Goal: Task Accomplishment & Management: Use online tool/utility

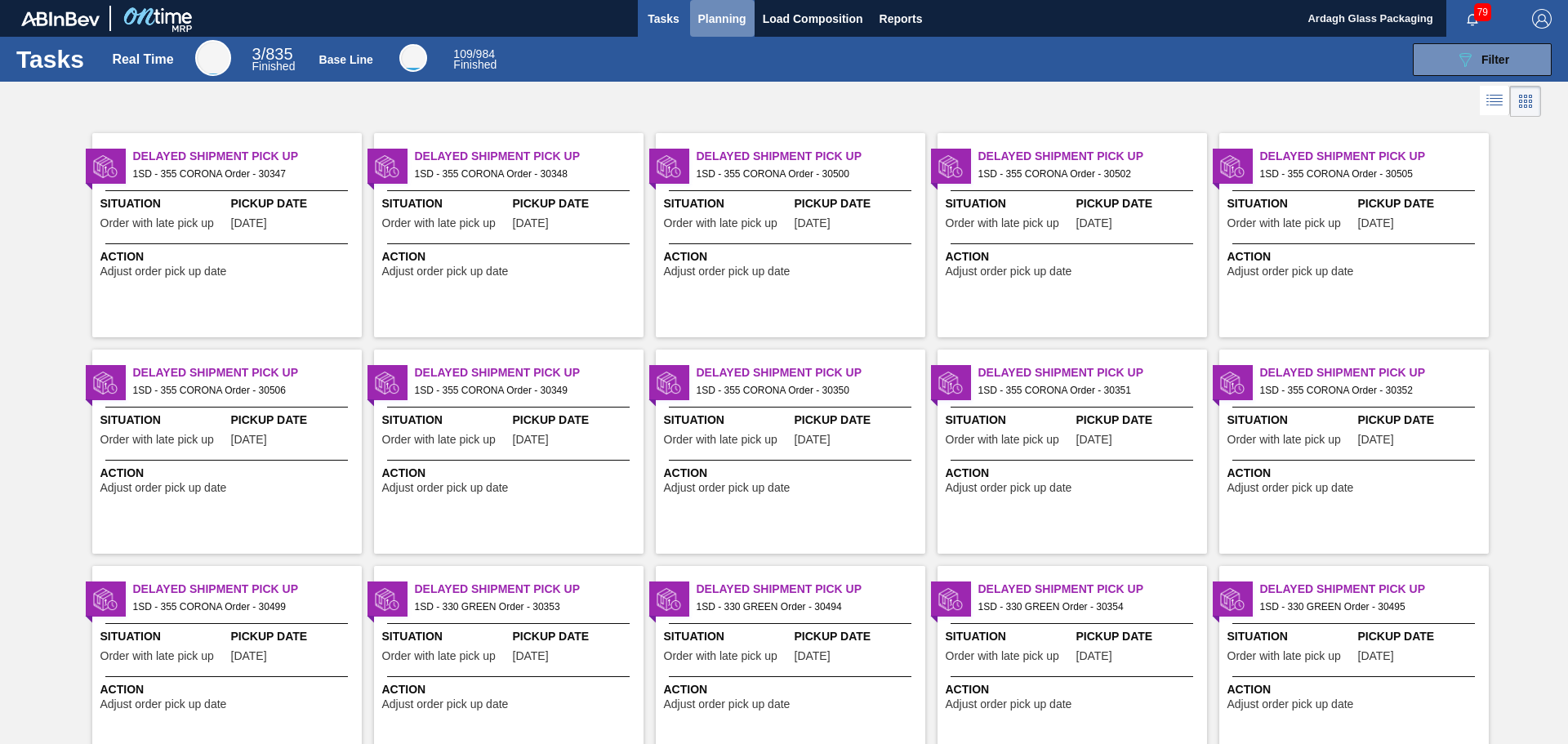
click at [711, 20] on span "Planning" at bounding box center [722, 18] width 48 height 20
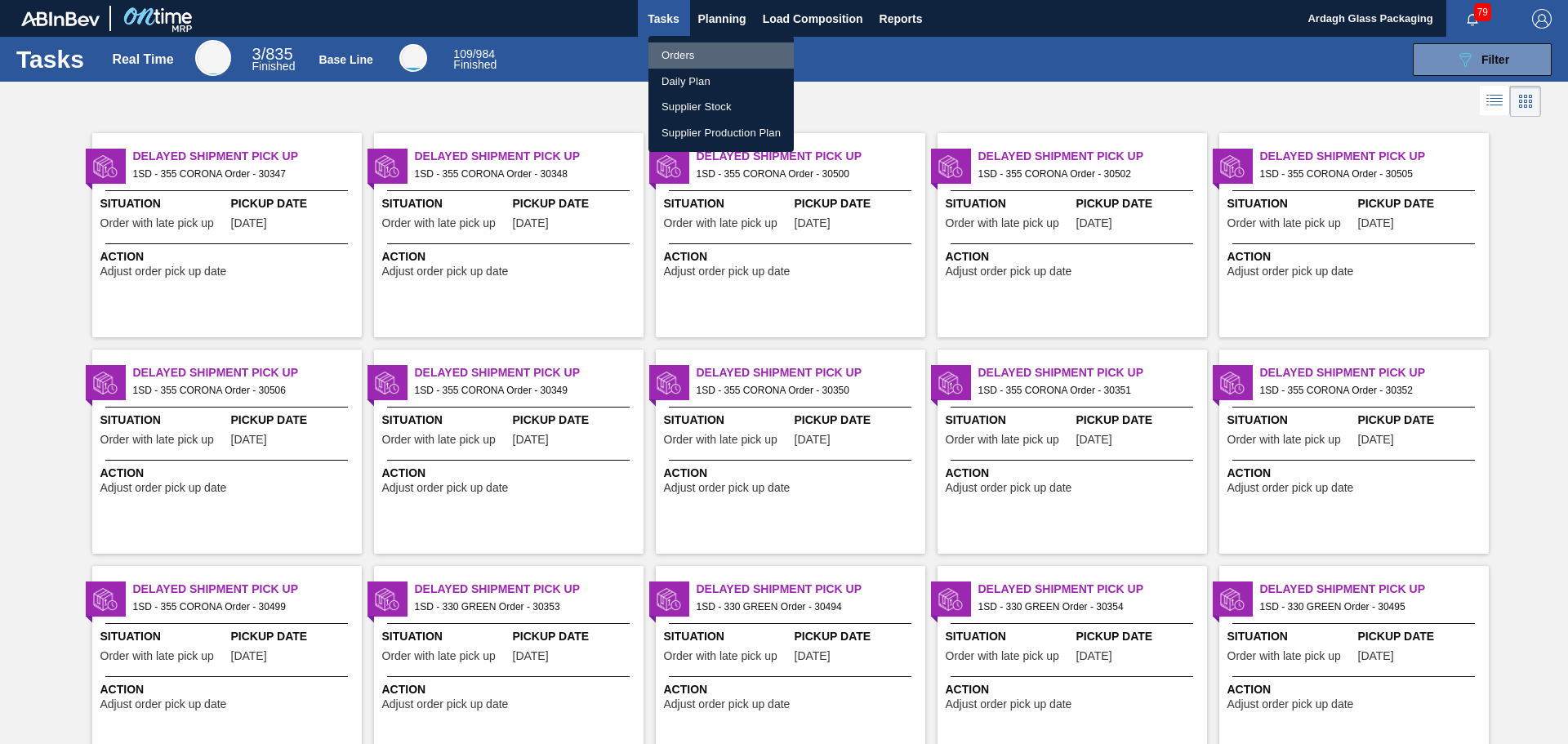
click at [681, 53] on li "Orders" at bounding box center [721, 54] width 145 height 26
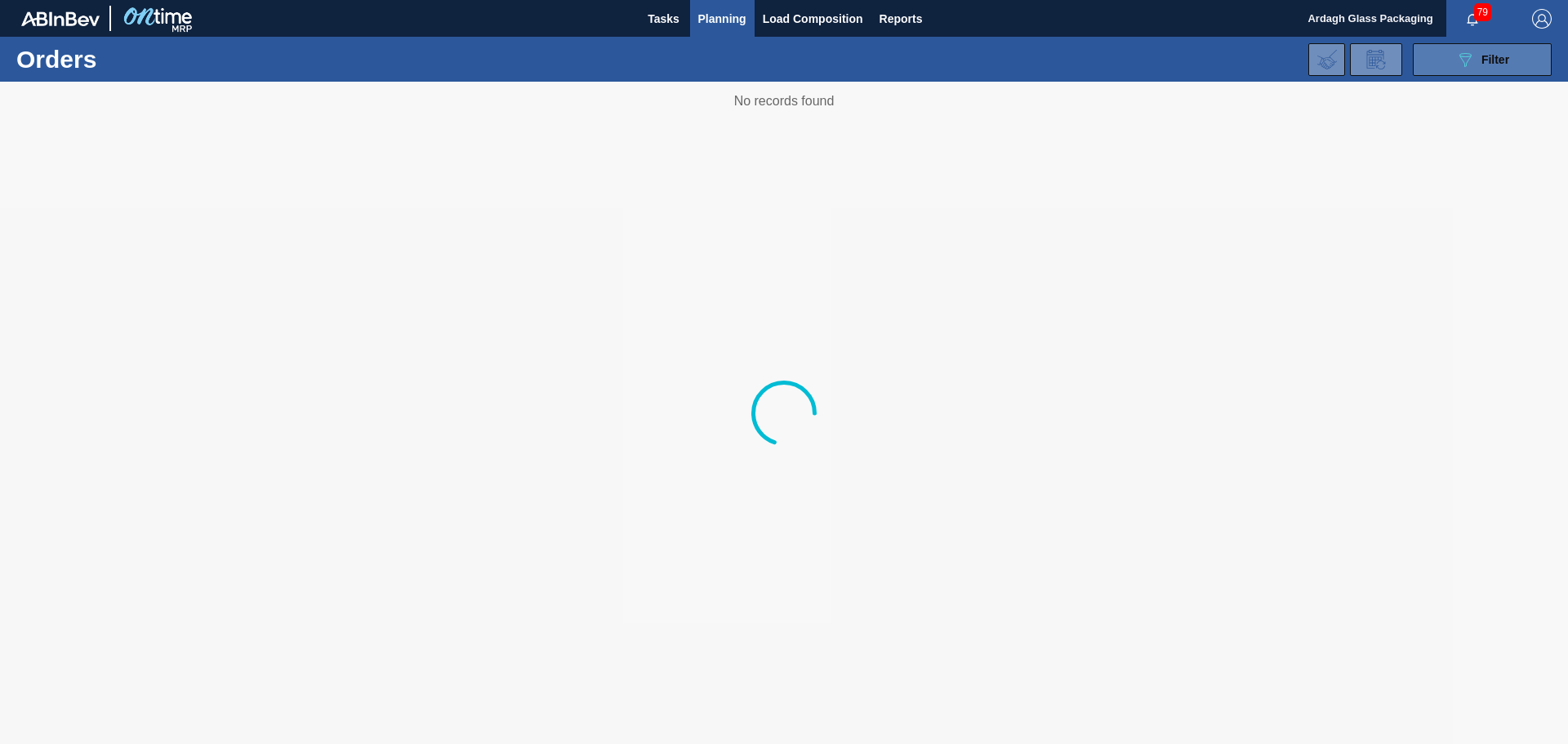
click at [1459, 58] on icon "089F7B8B-B2A5-4AFE-B5C0-19BA573D28AC" at bounding box center [1465, 59] width 20 height 20
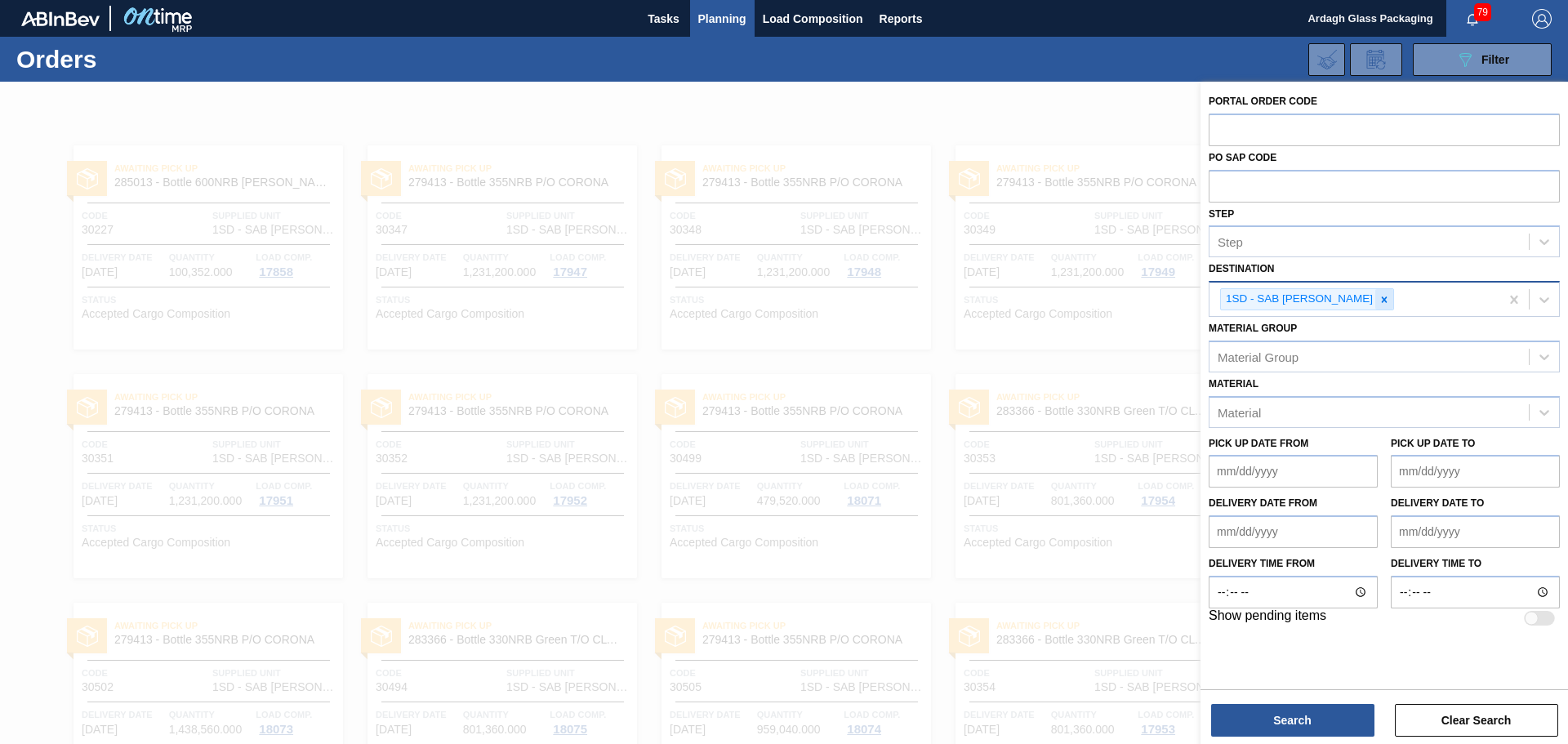
click at [1382, 301] on icon at bounding box center [1385, 299] width 6 height 6
drag, startPoint x: 1546, startPoint y: 307, endPoint x: 1535, endPoint y: 303, distance: 11.7
click at [1546, 305] on div at bounding box center [1544, 297] width 30 height 30
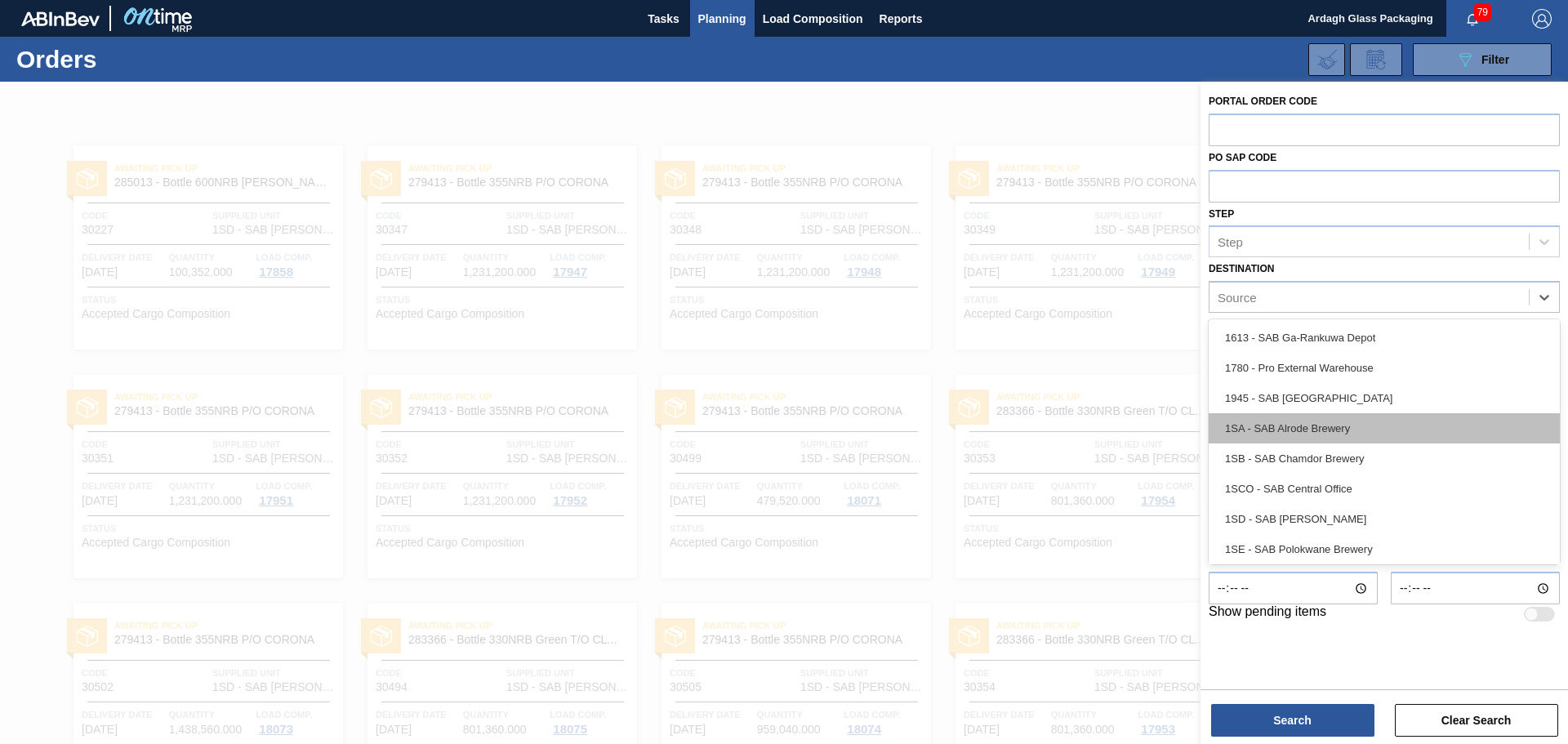
click at [1324, 434] on div "1SA - SAB Alrode Brewery" at bounding box center [1385, 429] width 351 height 31
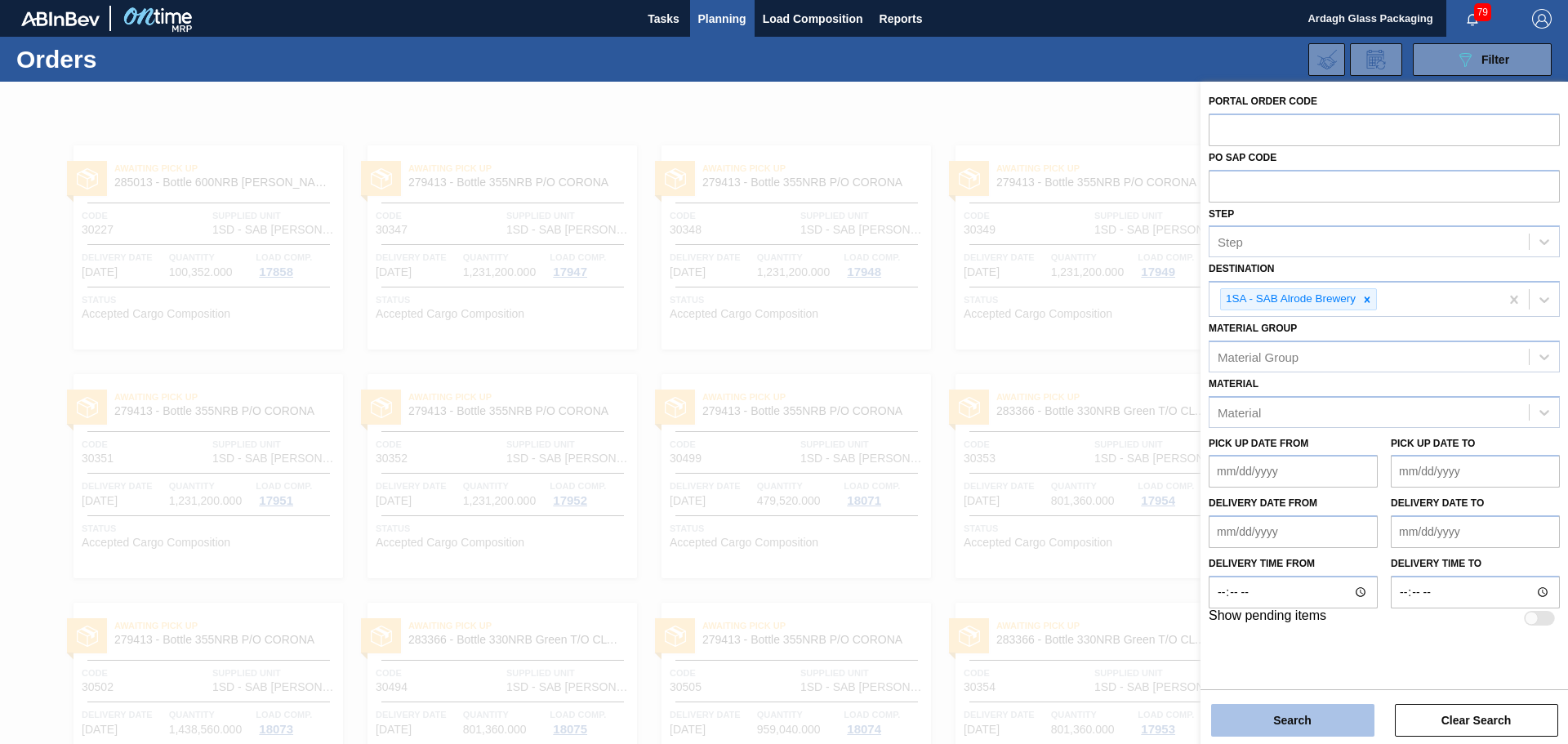
click at [1301, 726] on button "Search" at bounding box center [1292, 720] width 163 height 32
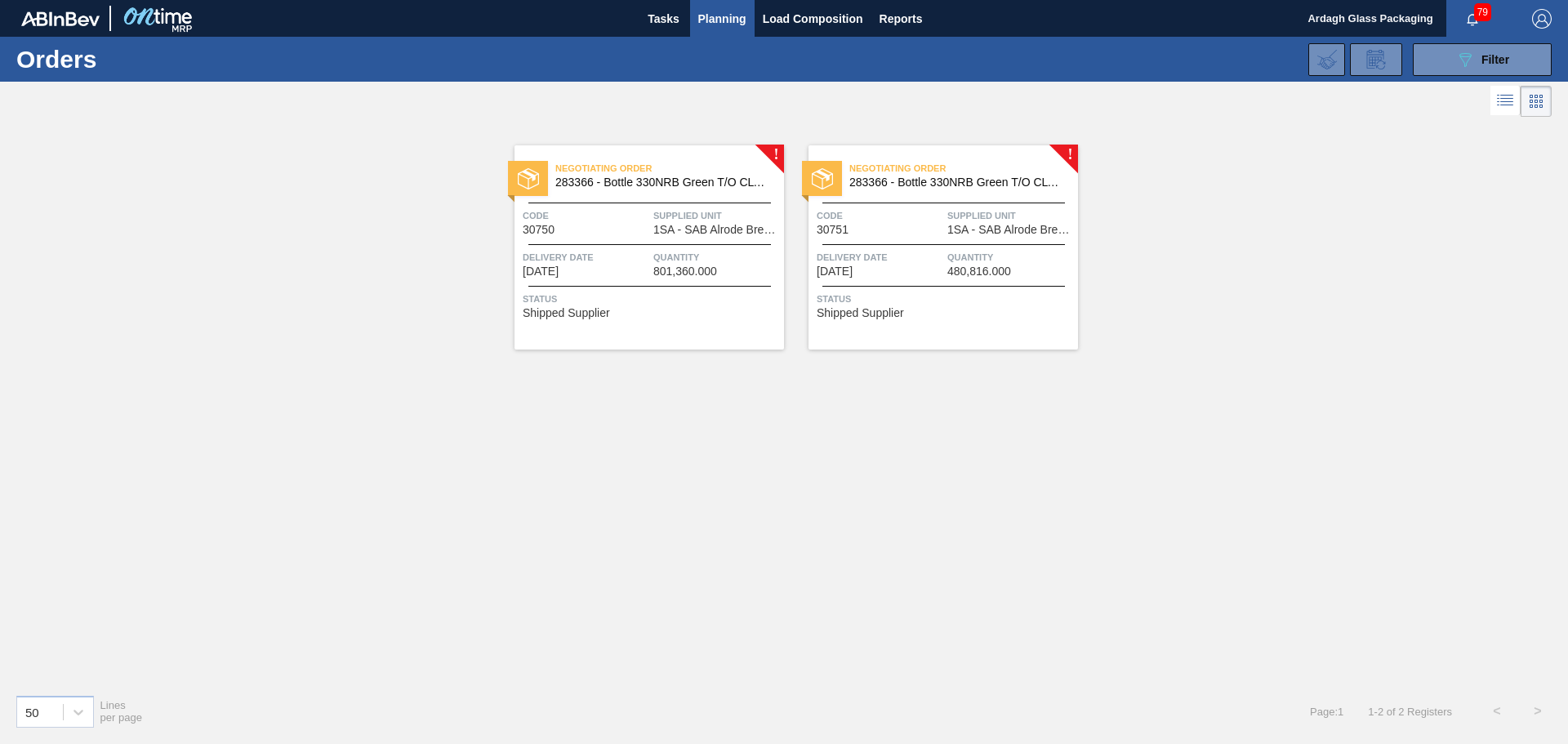
click at [681, 287] on div "Negotiating Order 283366 - Bottle 330NRB Green T/O CLT Booster Code 30750 Suppl…" at bounding box center [649, 247] width 269 height 204
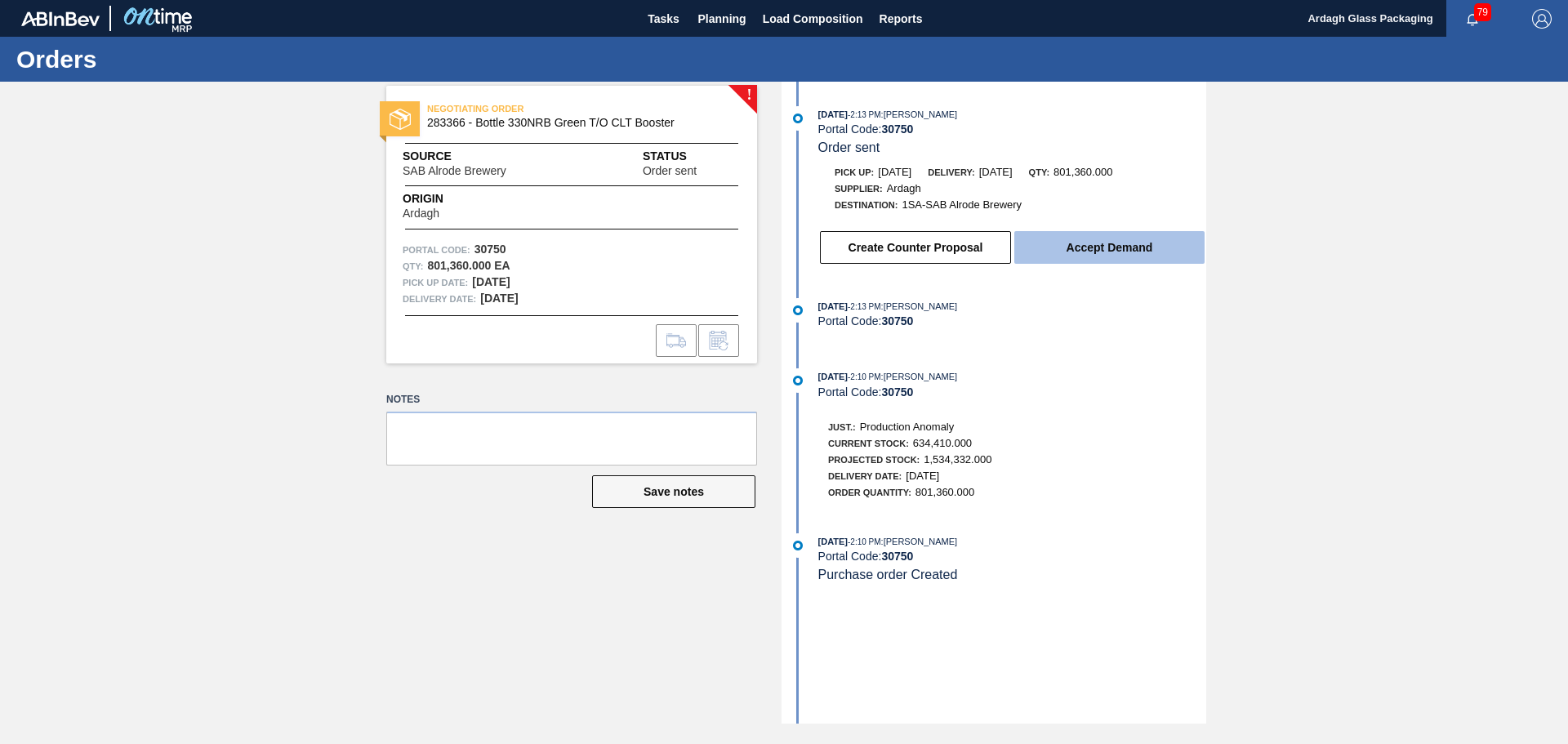
click at [1098, 249] on button "Accept Demand" at bounding box center [1109, 247] width 190 height 32
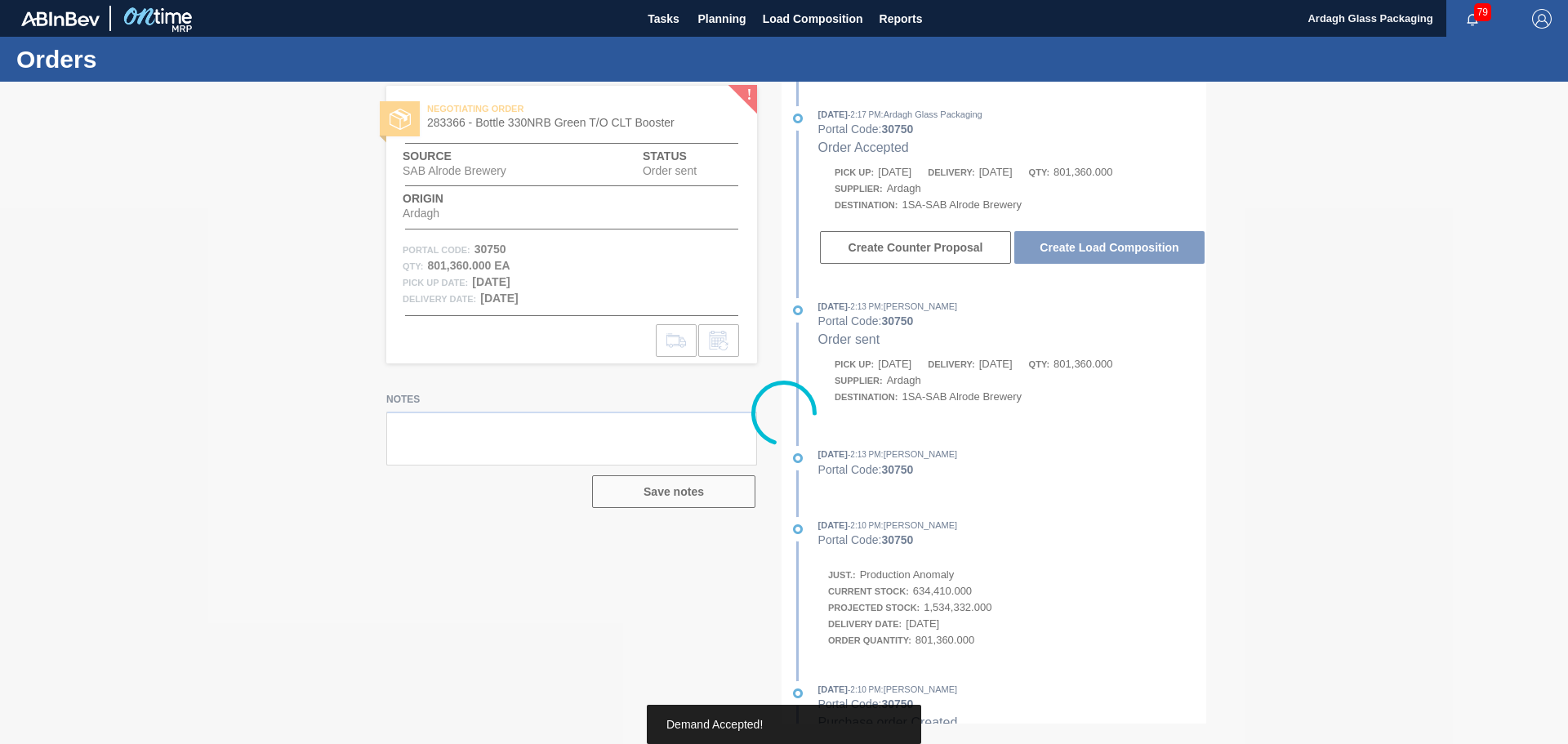
click at [1098, 249] on div at bounding box center [784, 414] width 1568 height 663
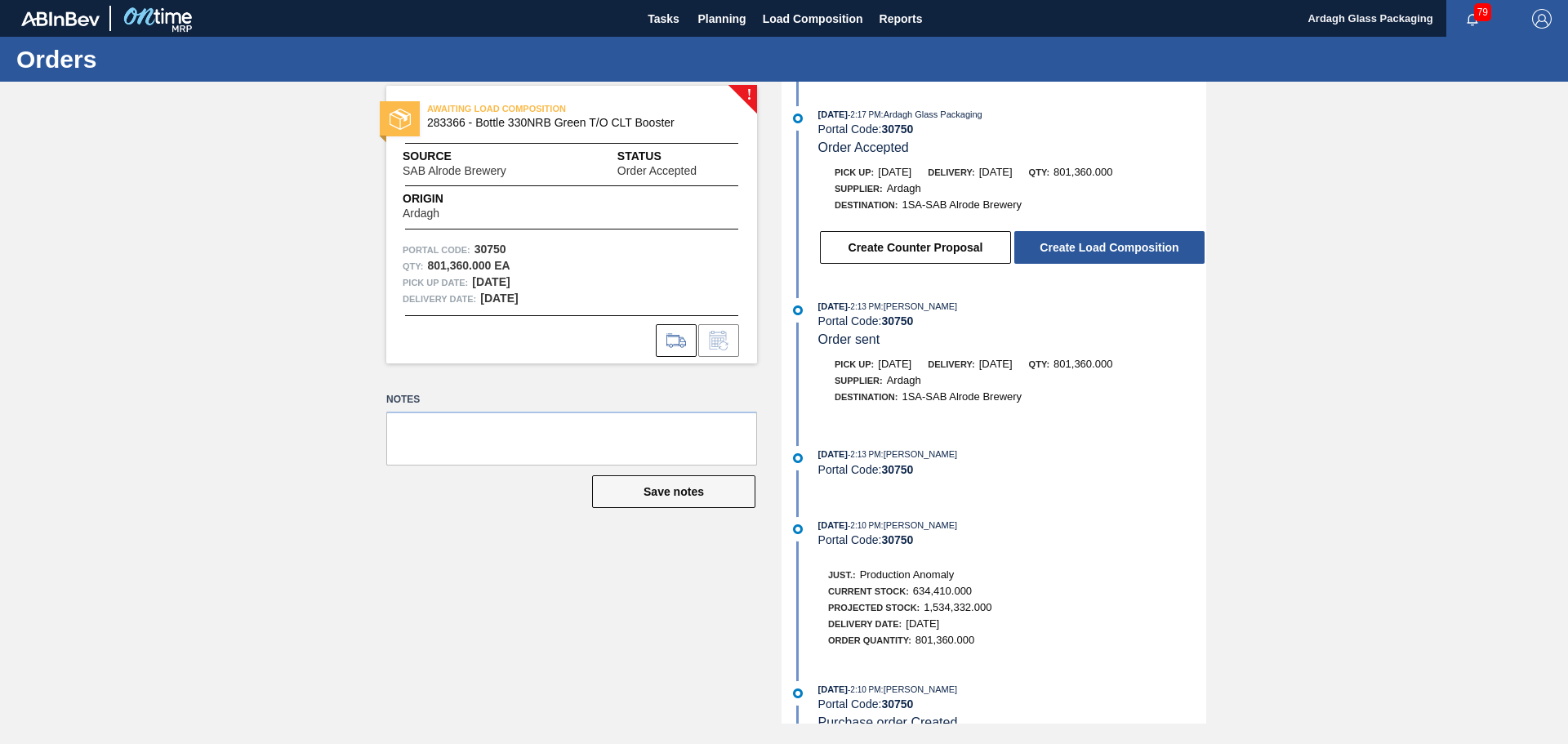
click at [1098, 249] on button "Create Load Composition" at bounding box center [1109, 247] width 190 height 32
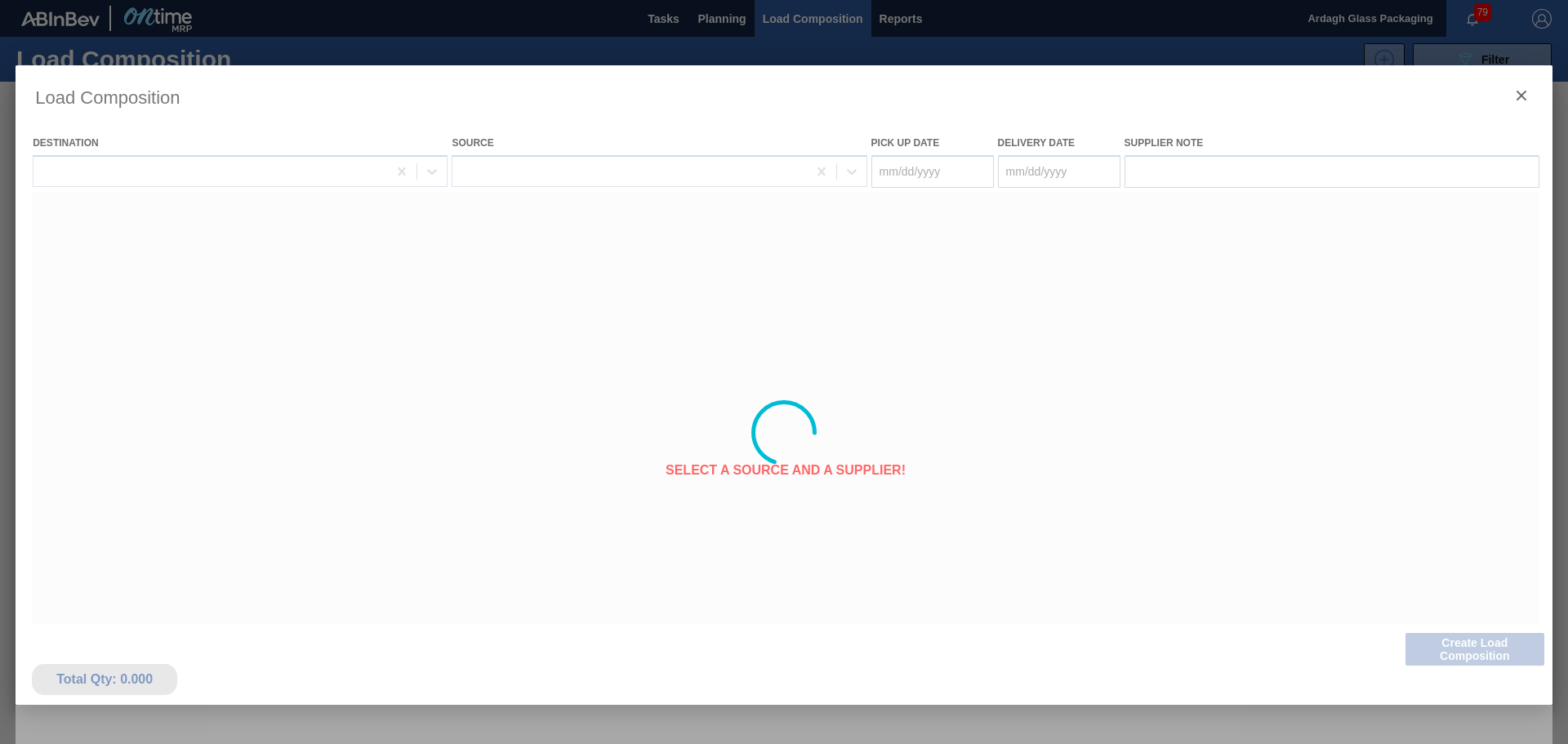
type Date "[DATE]"
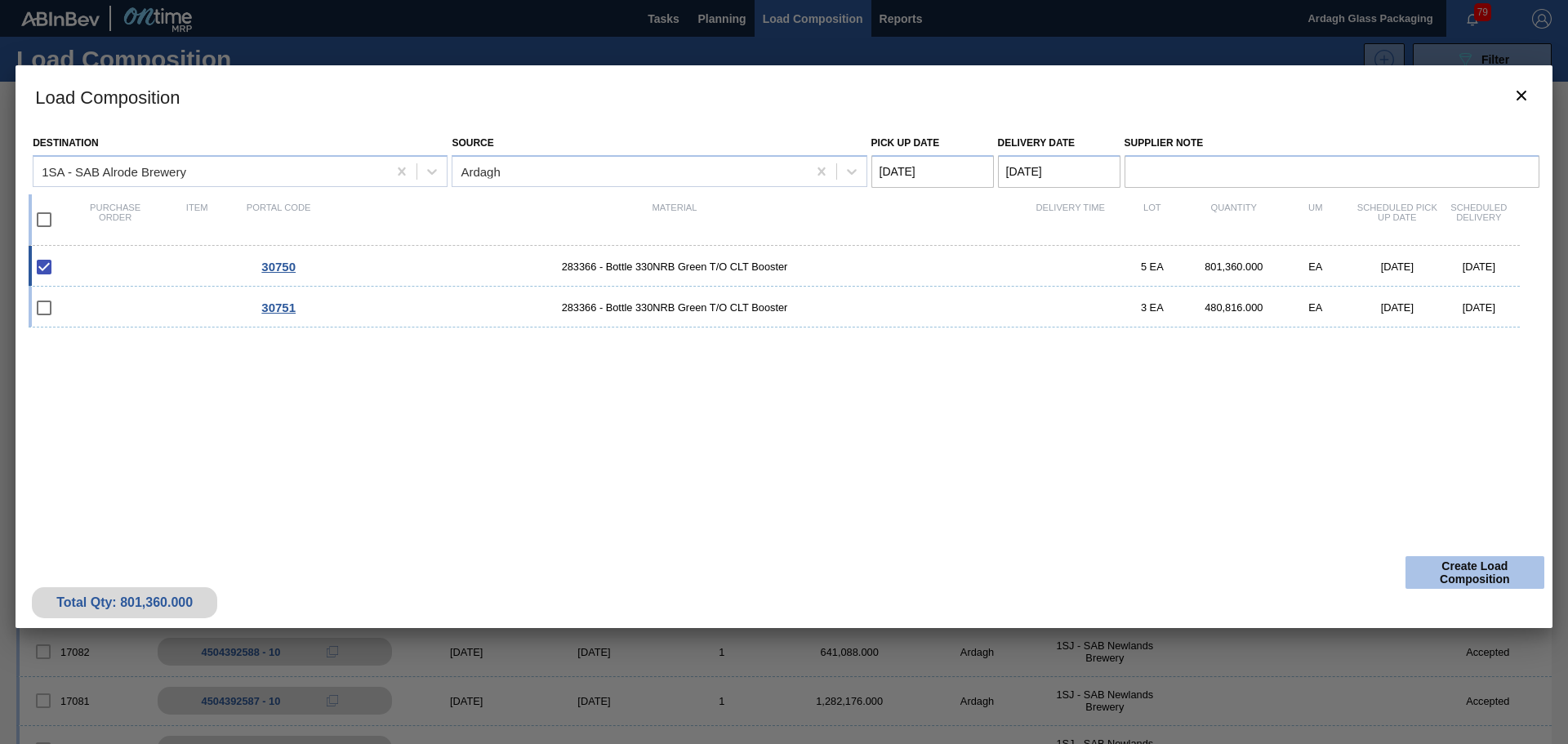
click at [1449, 567] on button "Create Load Composition" at bounding box center [1474, 572] width 138 height 32
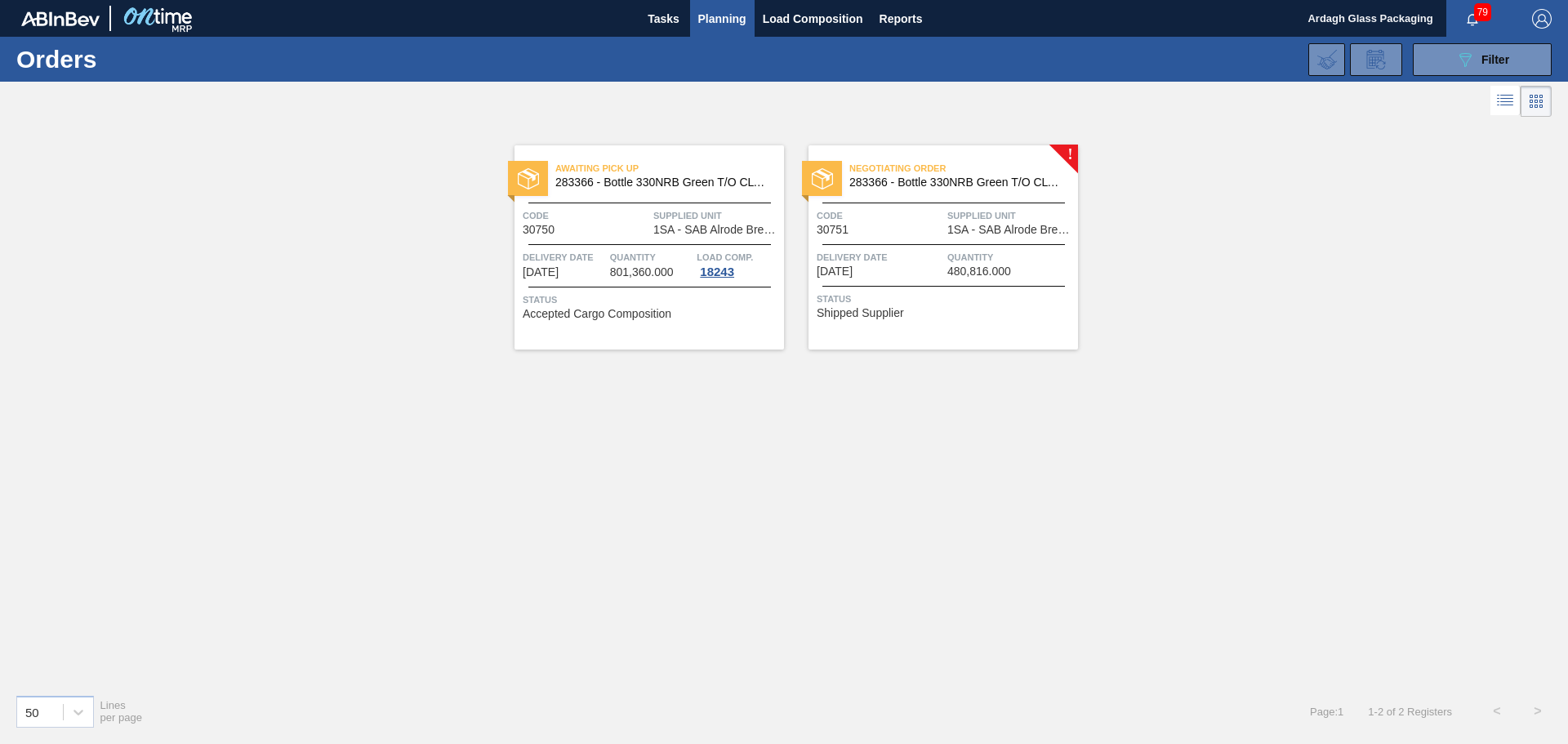
click at [967, 244] on div at bounding box center [943, 244] width 243 height 1
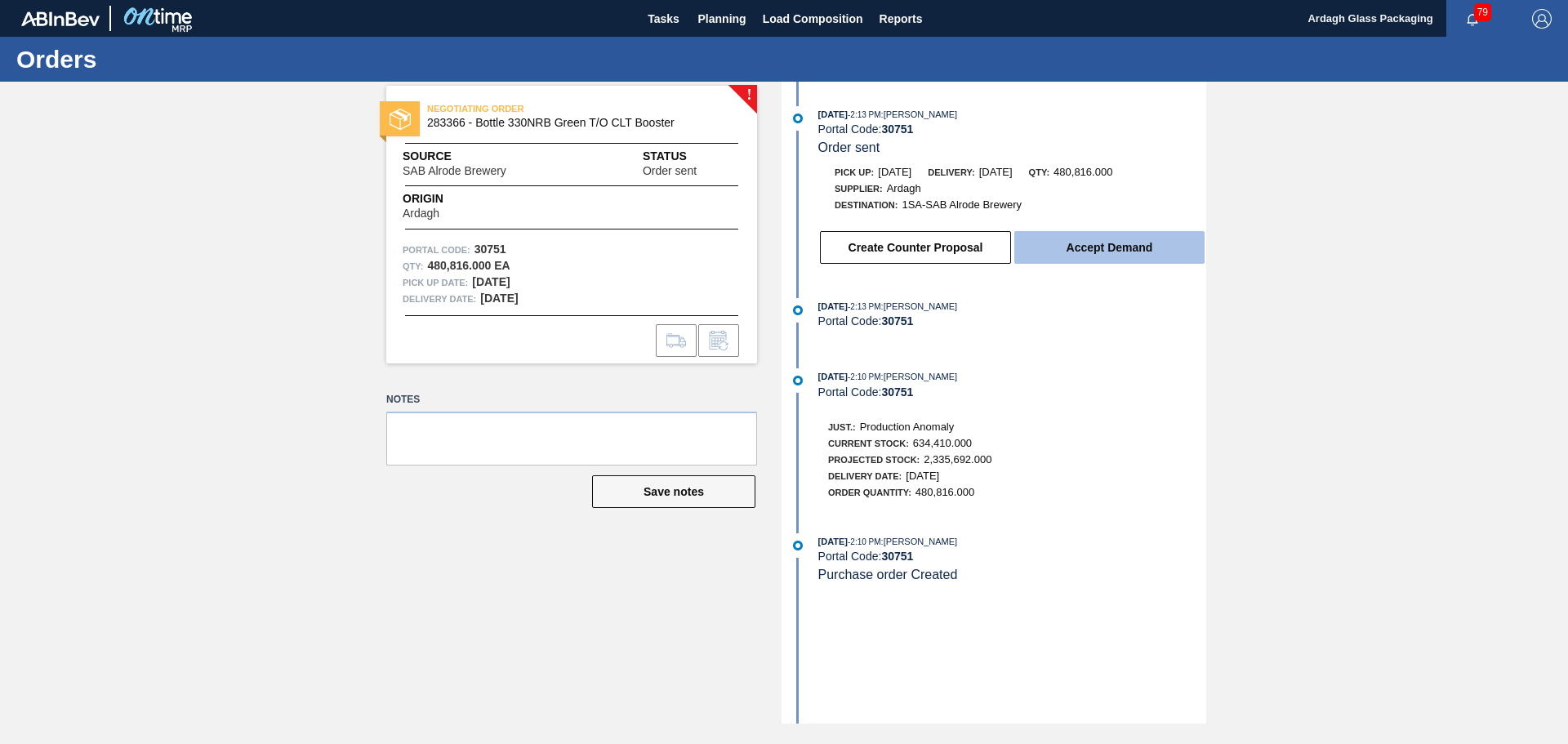
click at [1116, 248] on button "Accept Demand" at bounding box center [1109, 247] width 190 height 32
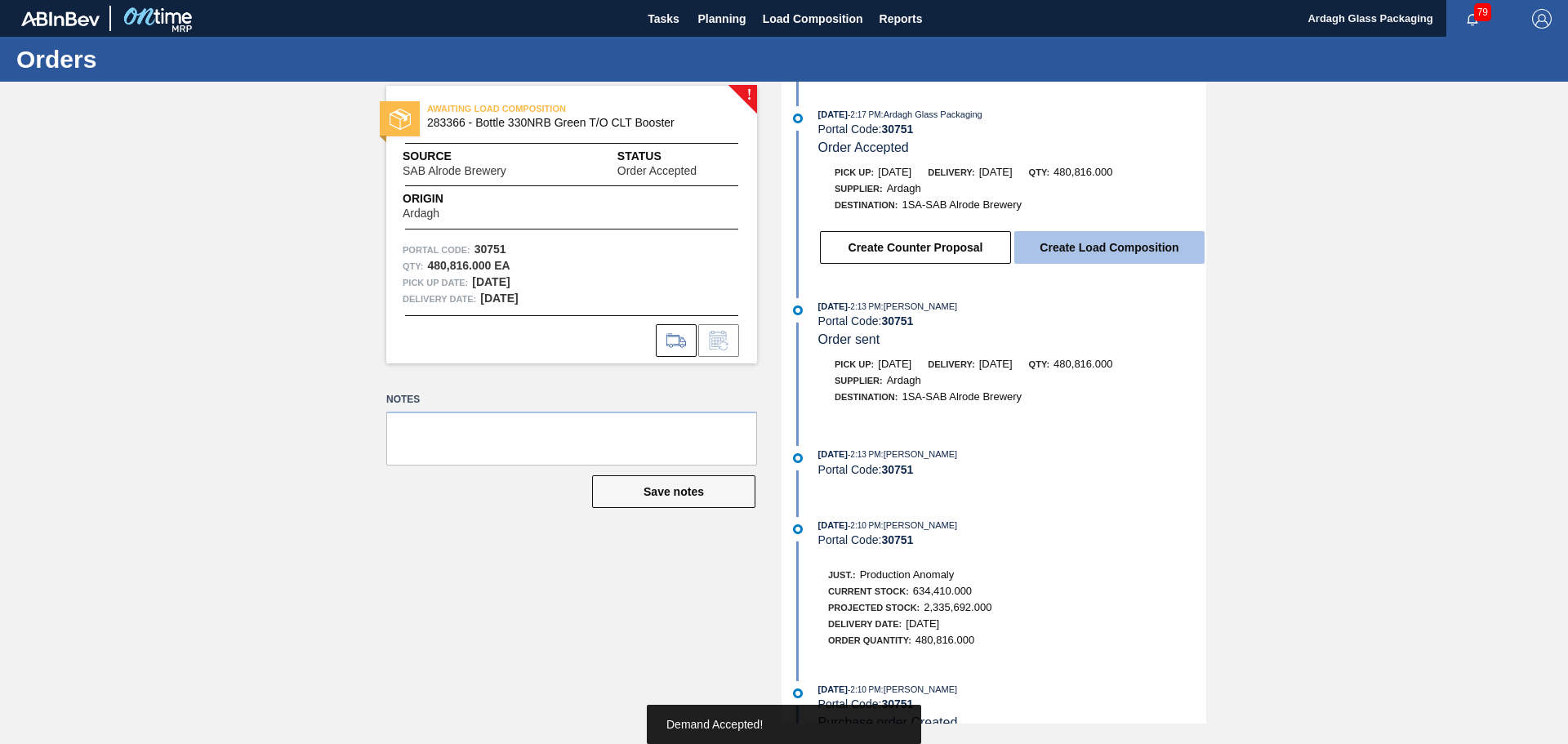
click at [1066, 240] on button "Create Load Composition" at bounding box center [1109, 247] width 190 height 32
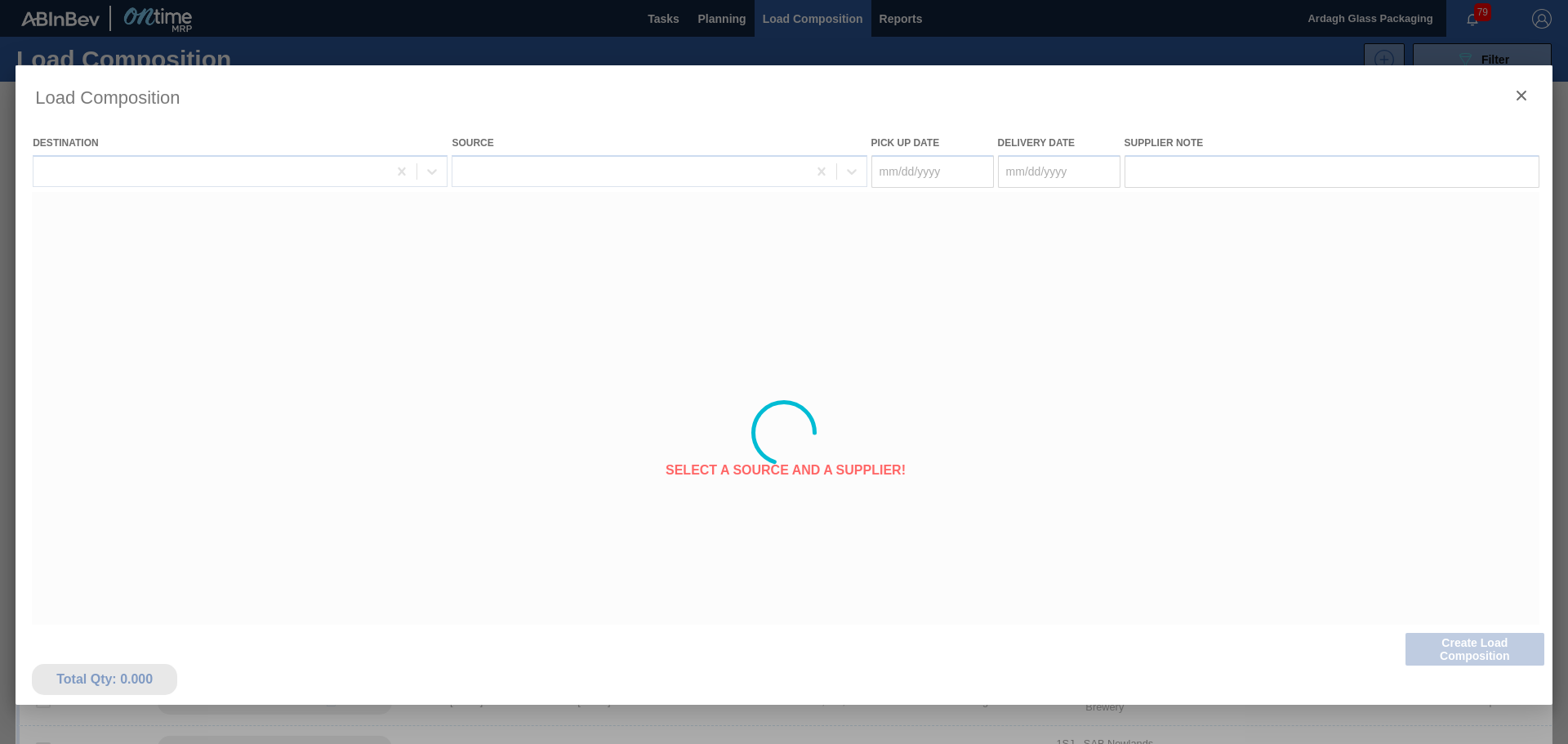
type Date "[DATE]"
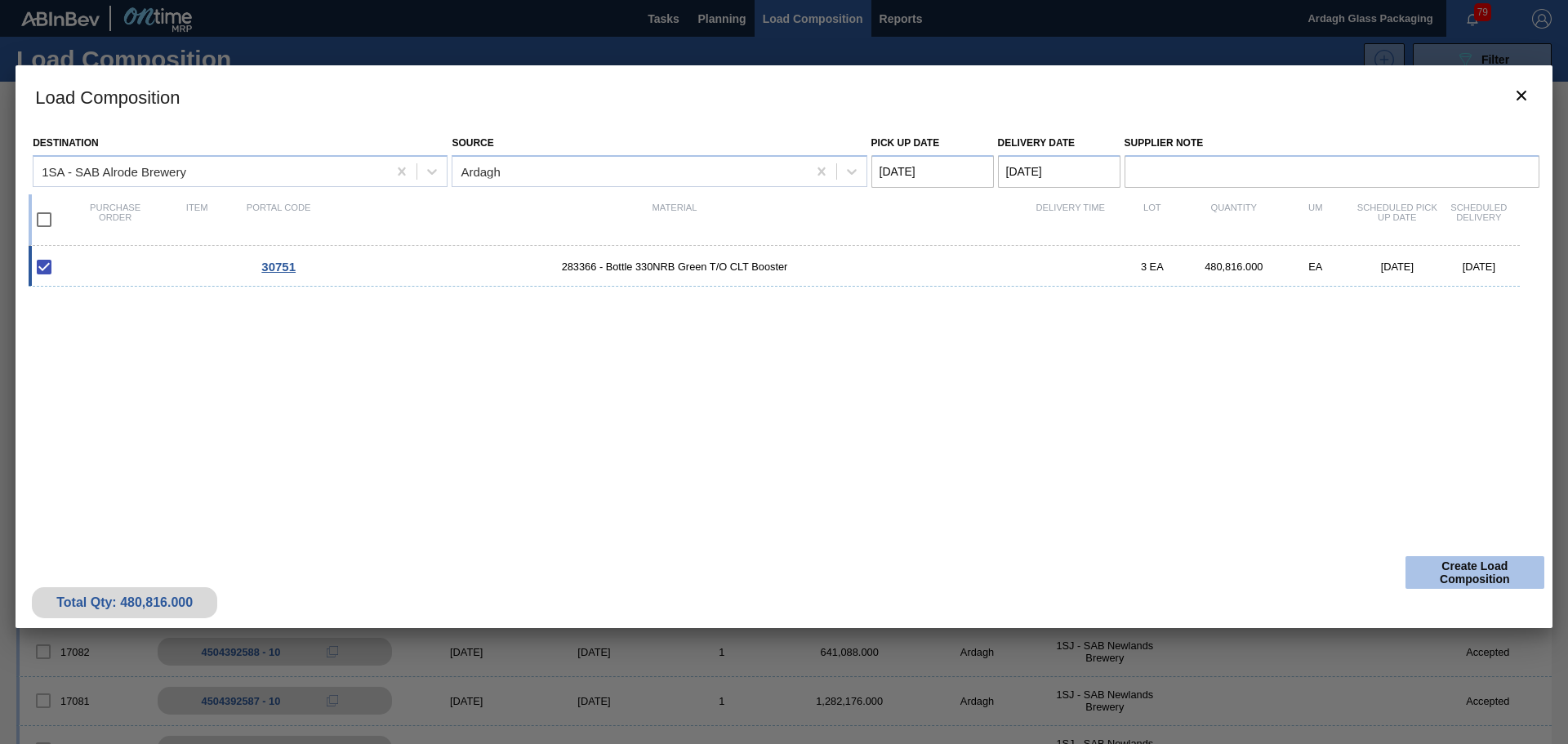
click at [1459, 571] on button "Create Load Composition" at bounding box center [1474, 572] width 138 height 32
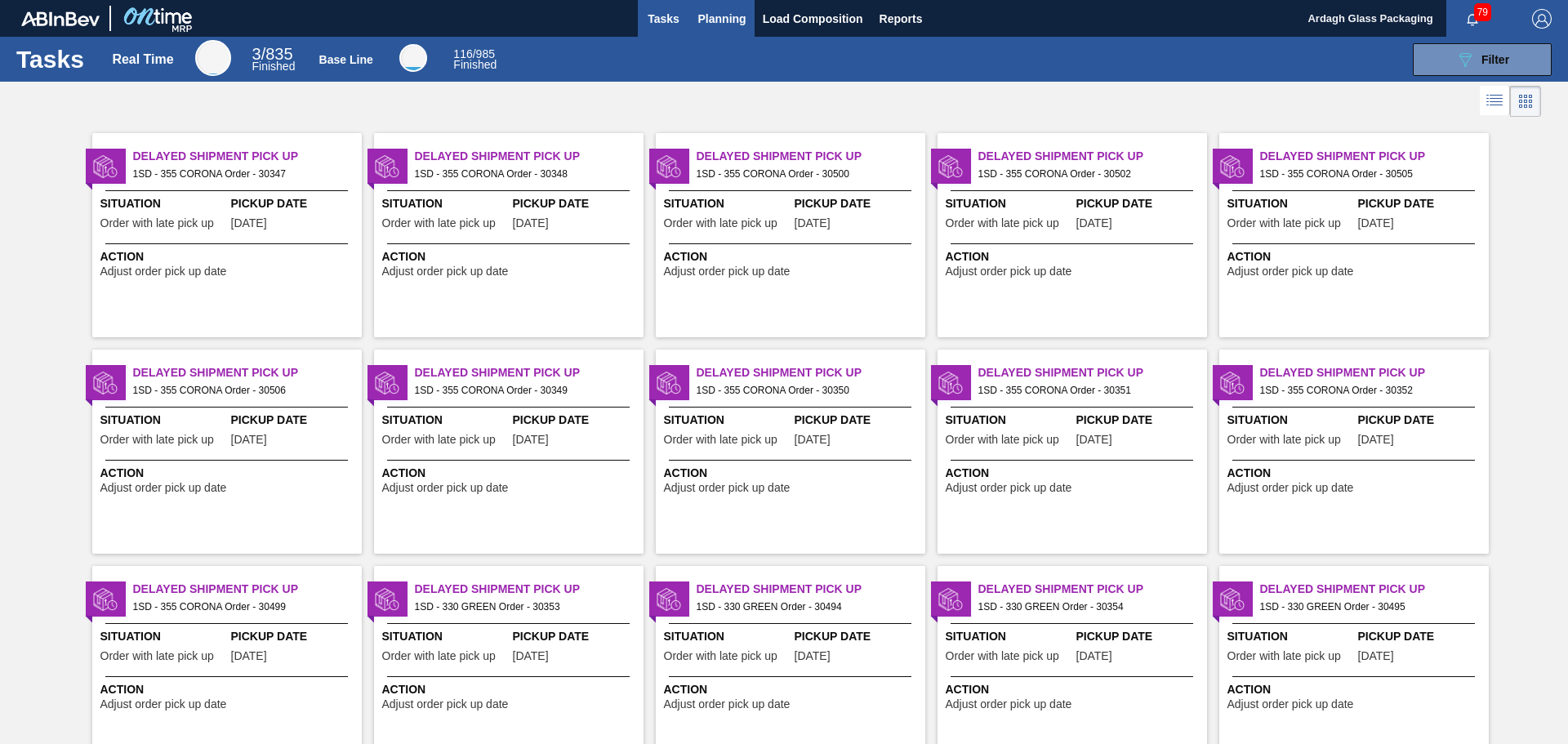
click at [715, 16] on span "Planning" at bounding box center [722, 18] width 48 height 20
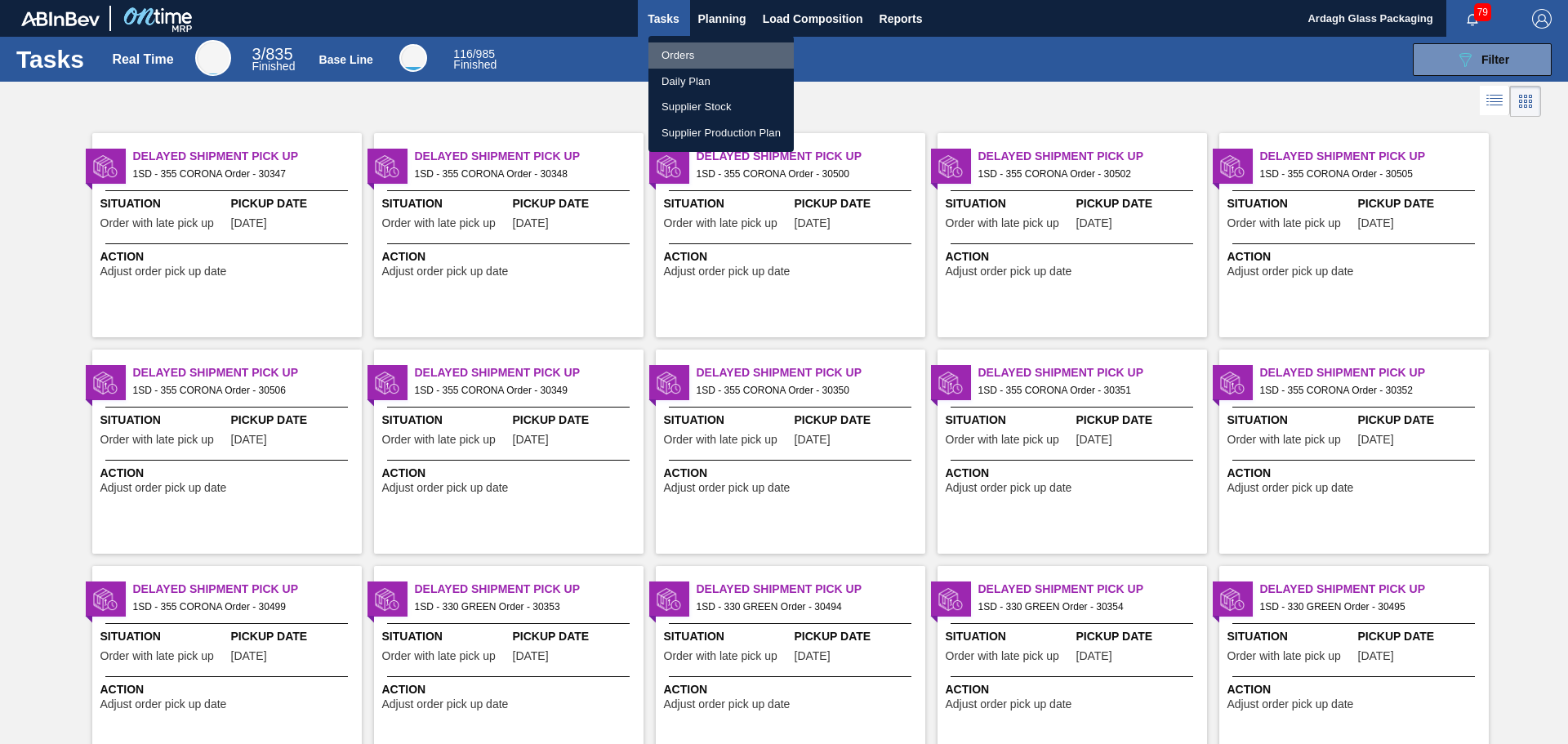
click at [689, 56] on li "Orders" at bounding box center [721, 54] width 145 height 26
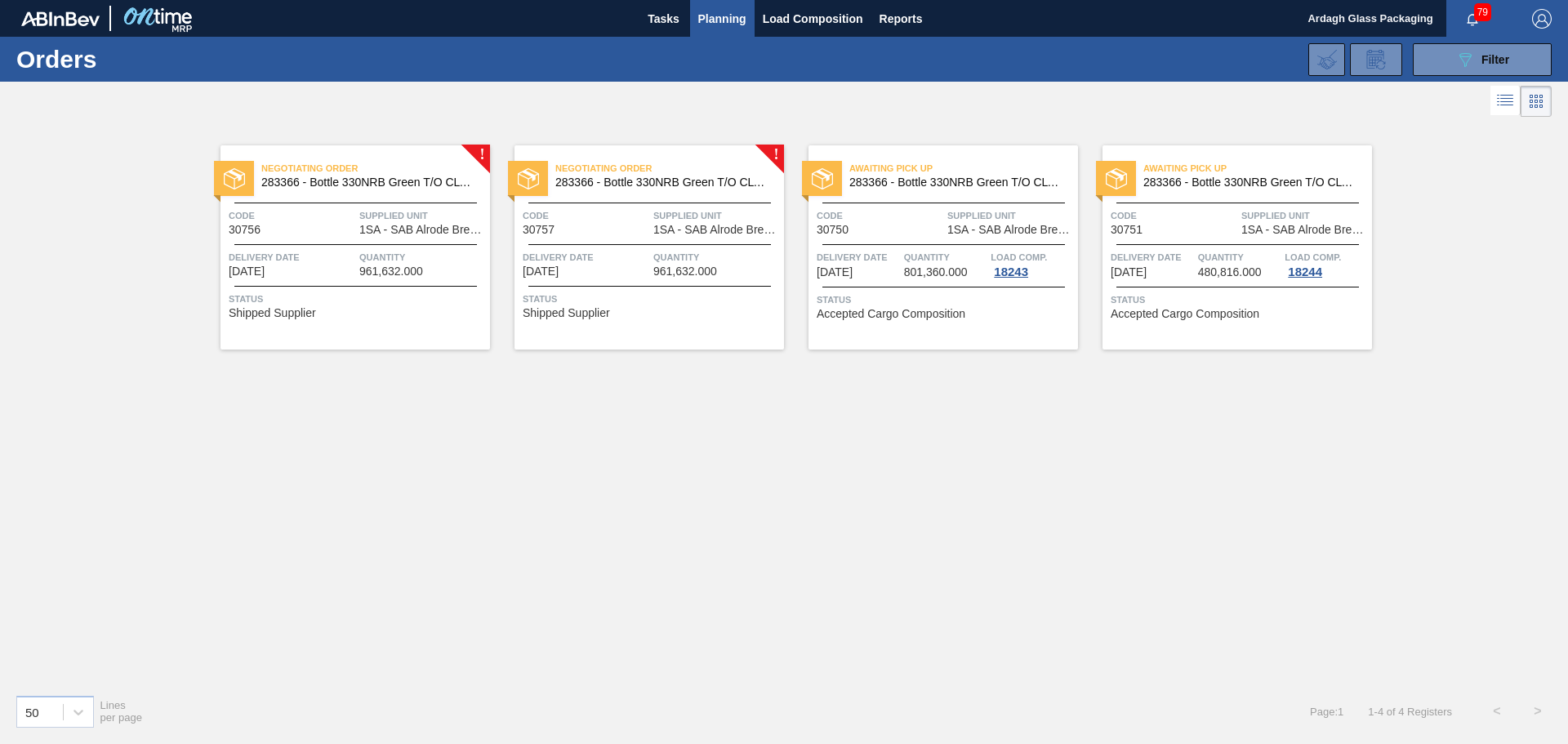
click at [441, 258] on span "Quantity" at bounding box center [422, 257] width 127 height 16
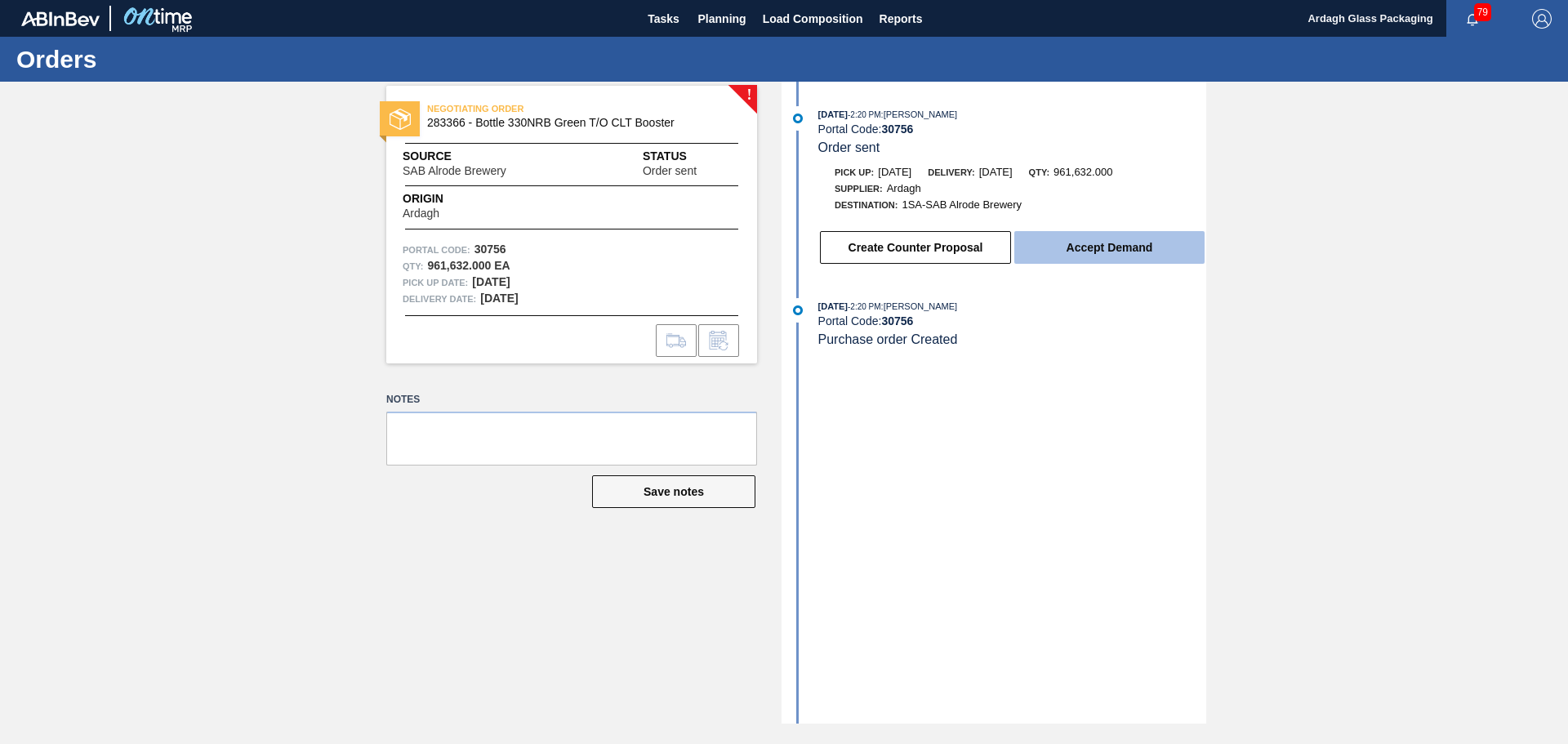
click at [1096, 251] on button "Accept Demand" at bounding box center [1109, 247] width 190 height 32
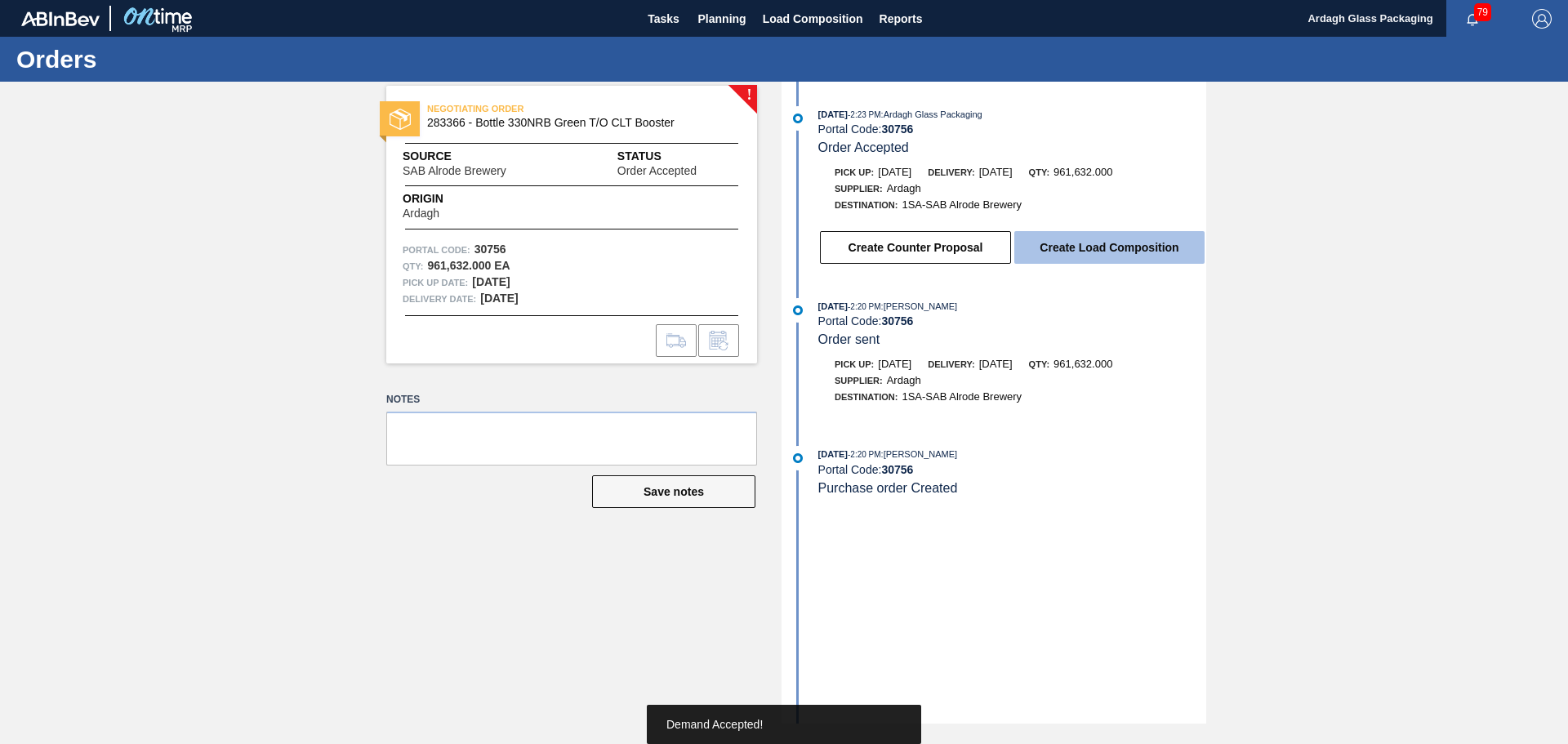
click at [1090, 255] on button "Create Load Composition" at bounding box center [1109, 247] width 190 height 32
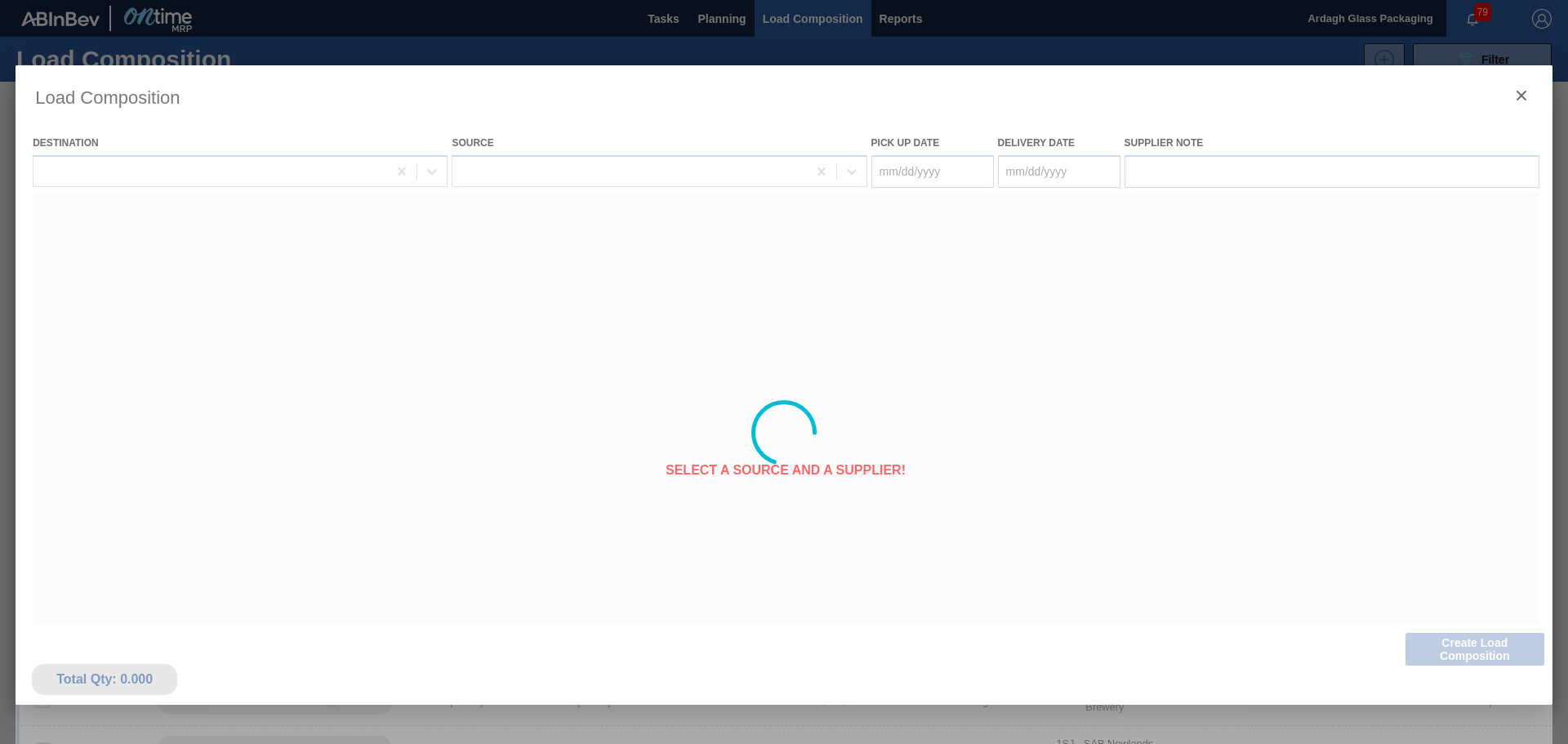
type Date "[DATE]"
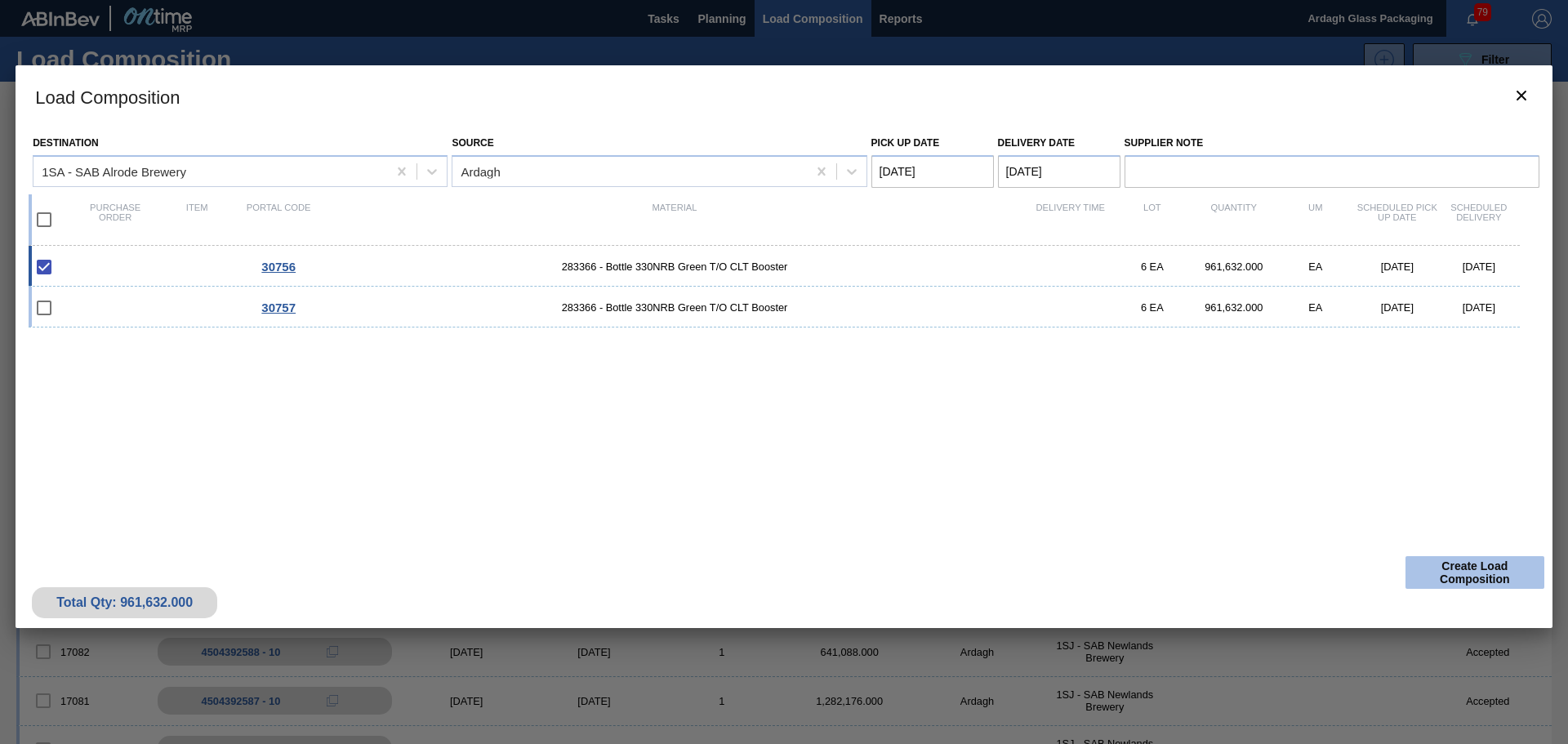
click at [1430, 570] on button "Create Load Composition" at bounding box center [1474, 572] width 138 height 32
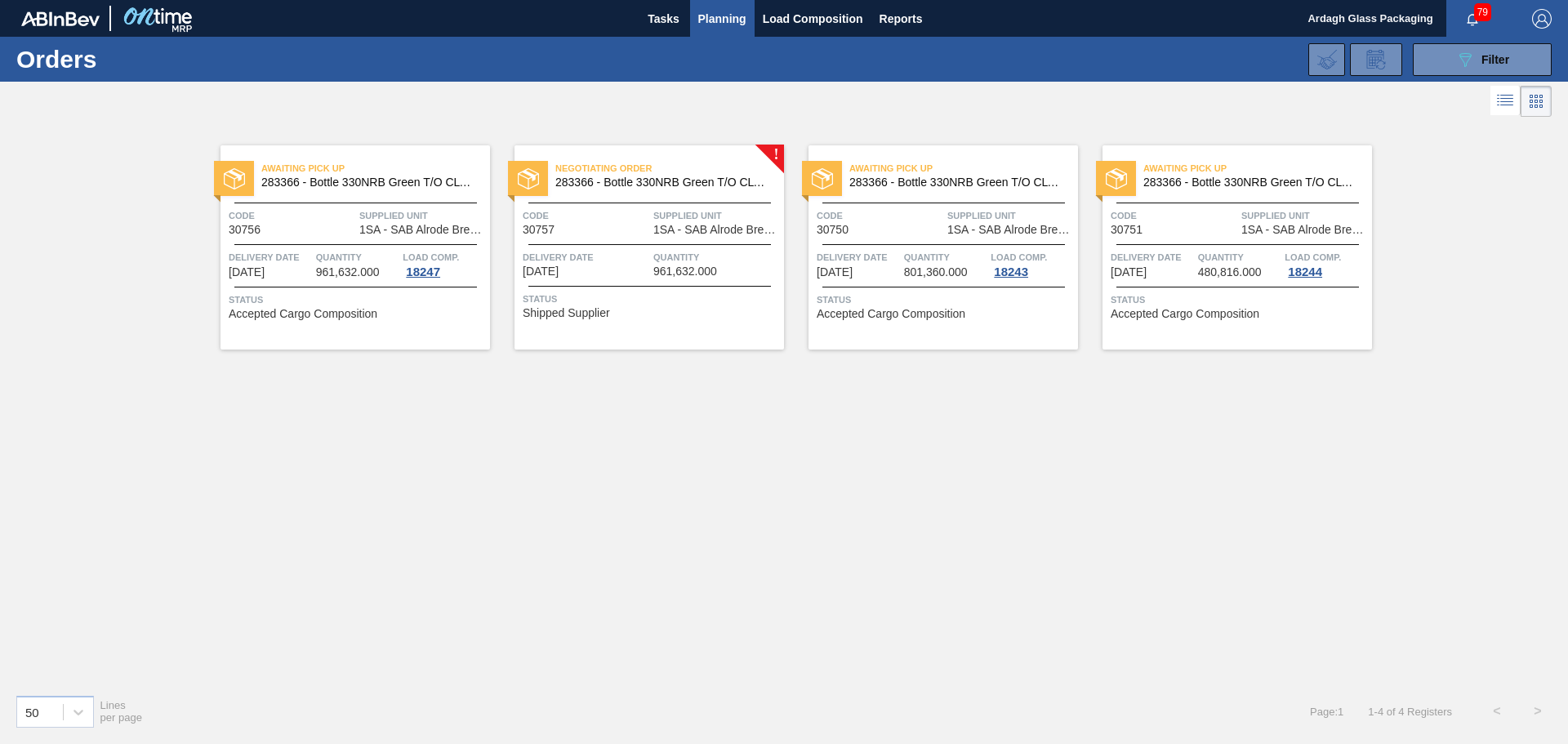
click at [646, 312] on div "Status Shipped Supplier" at bounding box center [650, 303] width 257 height 26
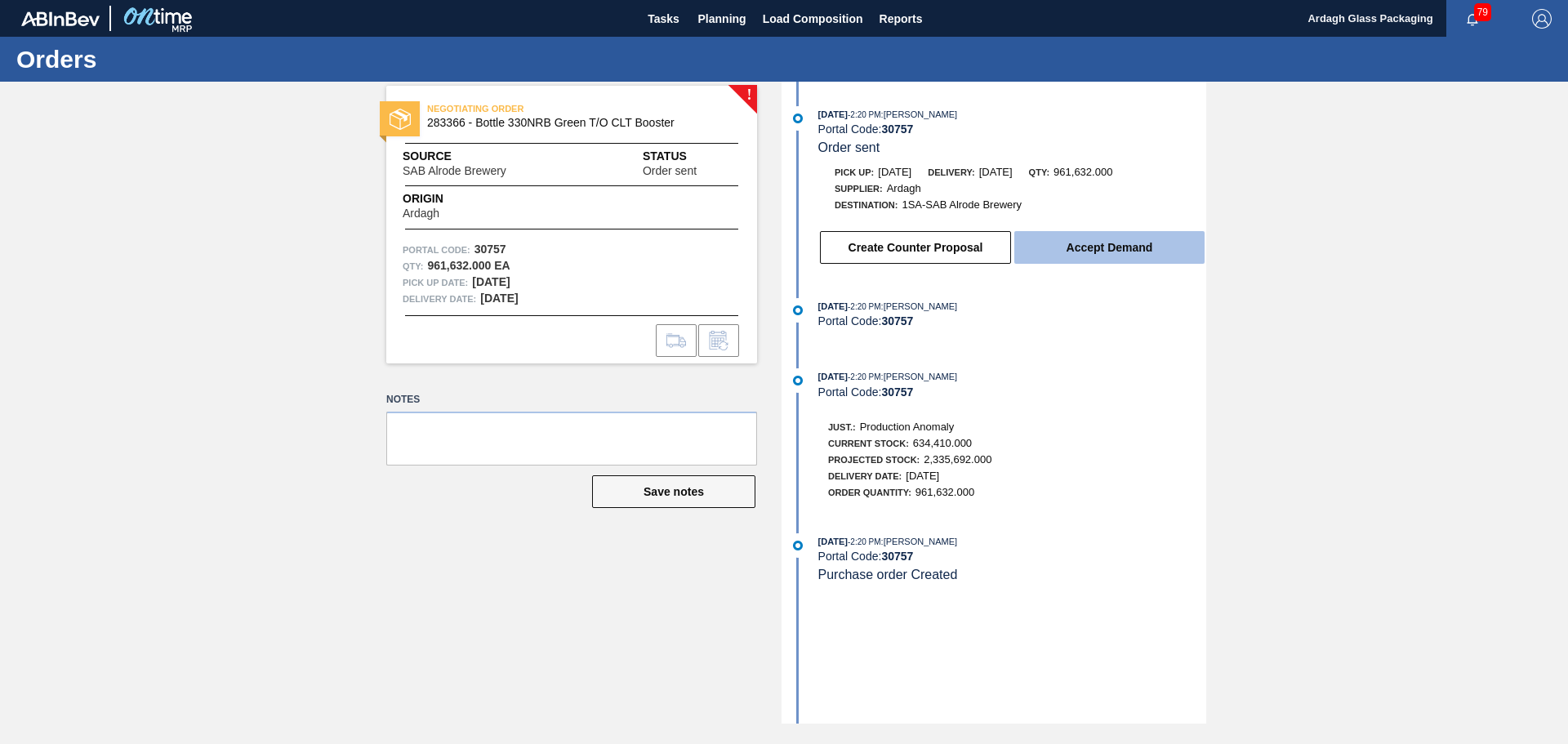
click at [1064, 248] on button "Accept Demand" at bounding box center [1109, 247] width 190 height 32
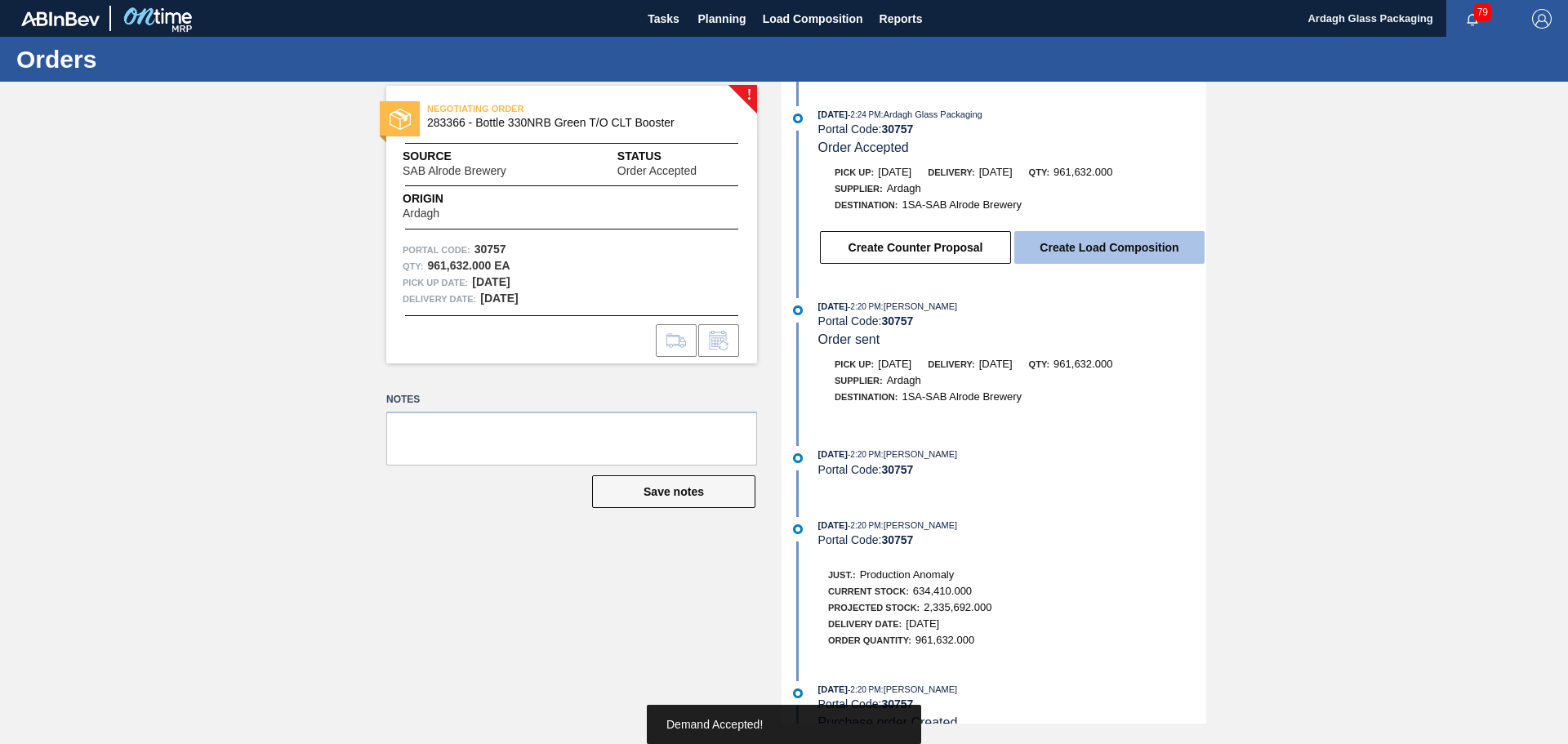
click at [1064, 247] on button "Create Load Composition" at bounding box center [1109, 247] width 190 height 32
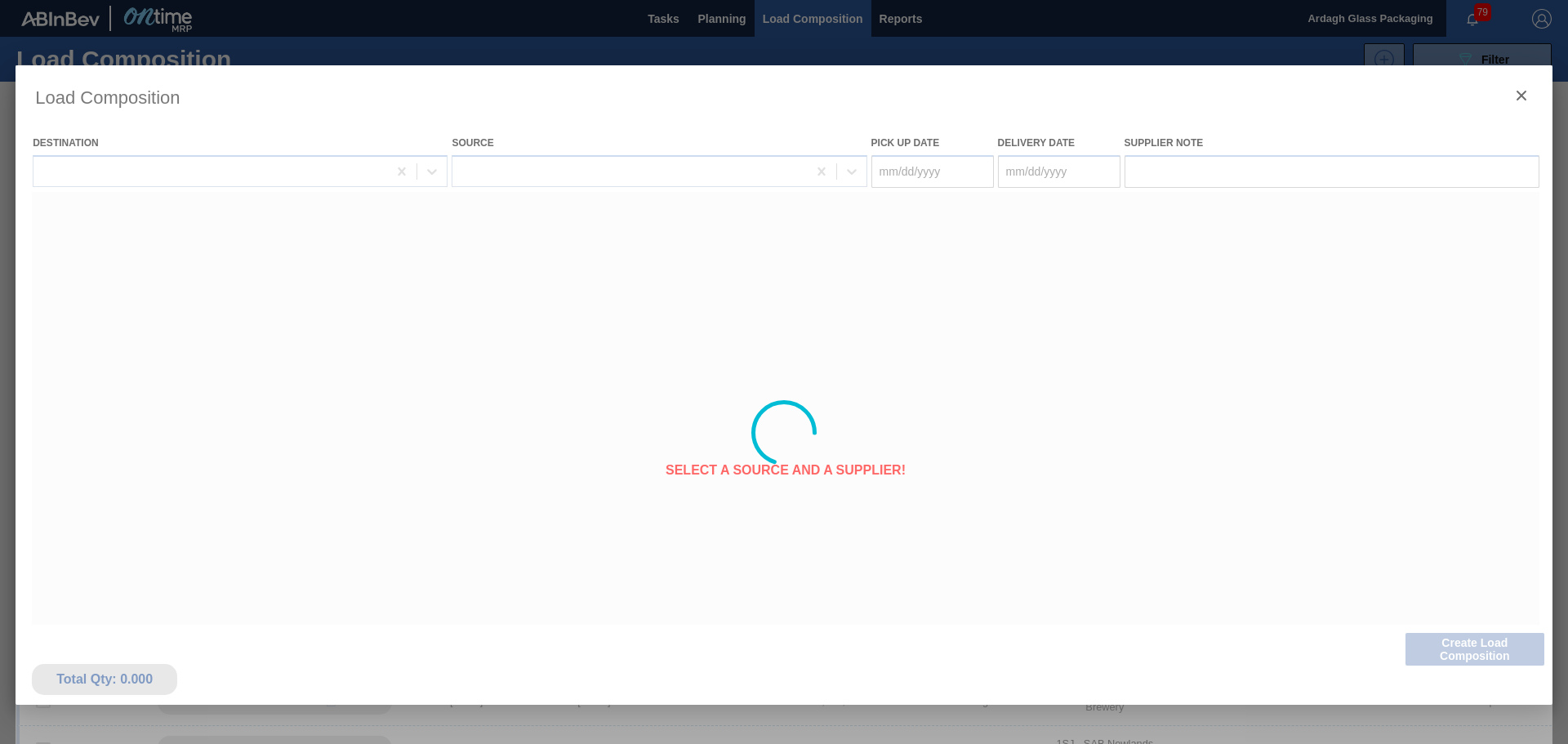
type Date "[DATE]"
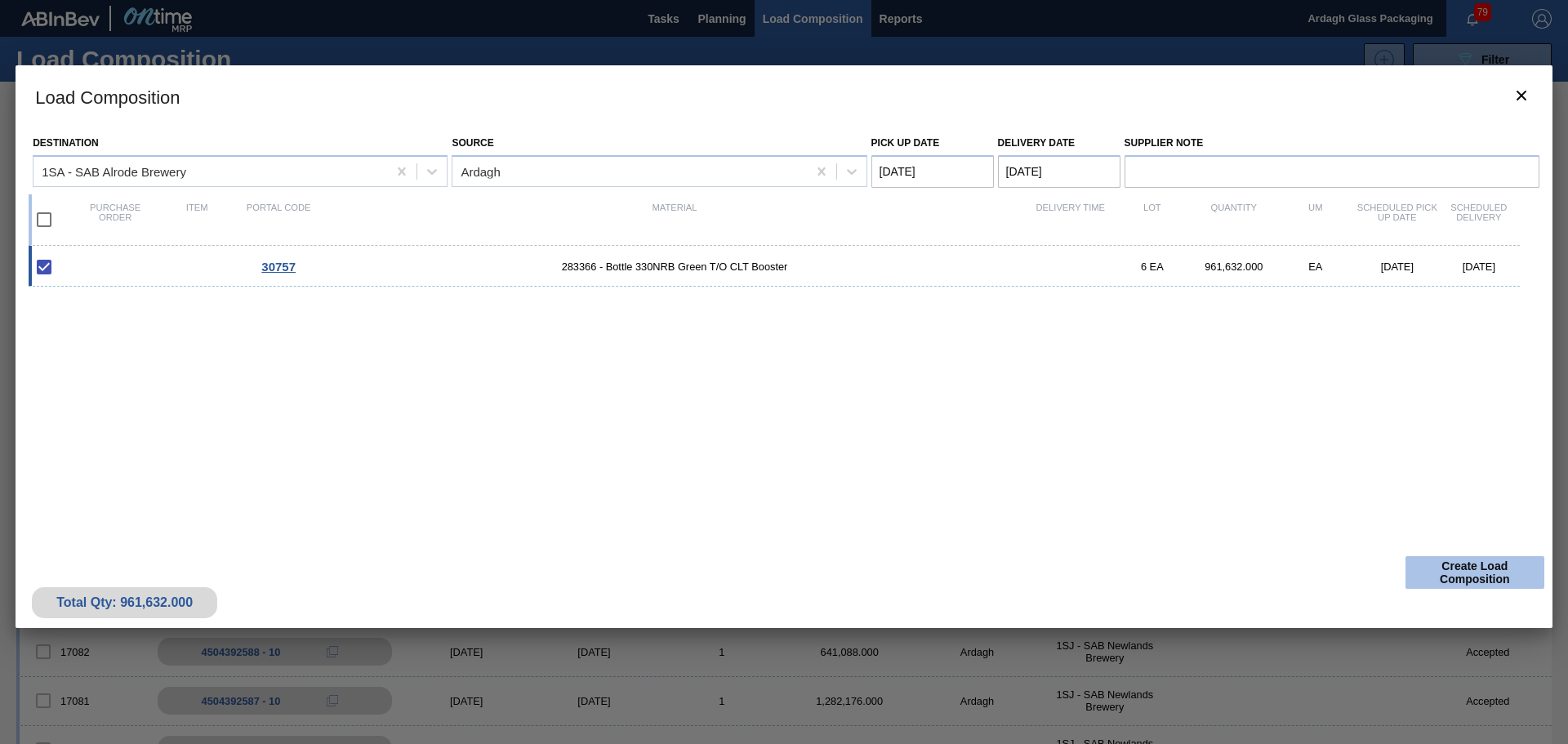
click at [1513, 574] on button "Create Load Composition" at bounding box center [1474, 572] width 138 height 32
